Goal: Task Accomplishment & Management: Manage account settings

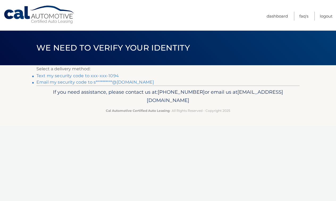
click at [134, 82] on link "**********" at bounding box center [94, 81] width 117 height 5
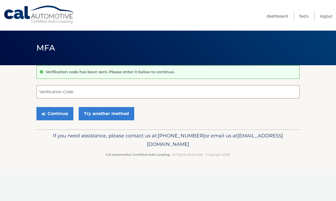
click at [134, 92] on input "Verification Code" at bounding box center [167, 91] width 263 height 13
type input "661809"
click at [61, 115] on button "Continue" at bounding box center [54, 113] width 37 height 13
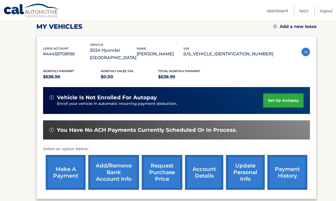
scroll to position [80, 0]
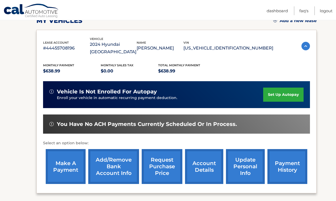
click at [67, 154] on link "make a payment" at bounding box center [66, 166] width 40 height 35
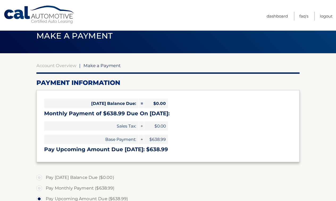
scroll to position [12, 0]
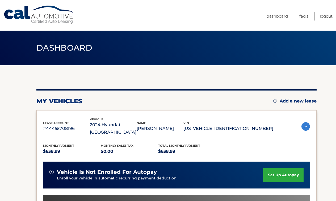
click at [244, 125] on p "[US_VEHICLE_IDENTIFICATION_NUMBER]" at bounding box center [228, 128] width 90 height 7
copy p "[US_VEHICLE_IDENTIFICATION_NUMBER]"
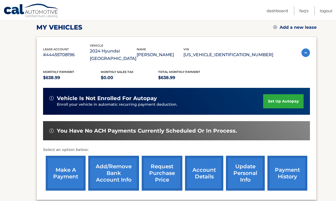
scroll to position [74, 0]
click at [154, 163] on link "request purchase price" at bounding box center [162, 172] width 41 height 35
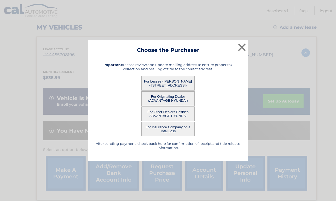
click at [165, 113] on button "For Other Dealers Besides ADVANTAGE HYUNDAI" at bounding box center [167, 113] width 53 height 15
click at [166, 111] on button "For Other Dealers Besides ADVANTAGE HYUNDAI" at bounding box center [167, 113] width 53 height 15
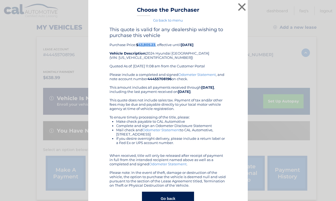
drag, startPoint x: 140, startPoint y: 46, endPoint x: 156, endPoint y: 46, distance: 15.4
click at [155, 46] on b "$43,805.23" at bounding box center [145, 44] width 19 height 4
copy b "43,805.23"
click at [241, 7] on button "×" at bounding box center [241, 7] width 11 height 11
